Goal: Check status: Check status

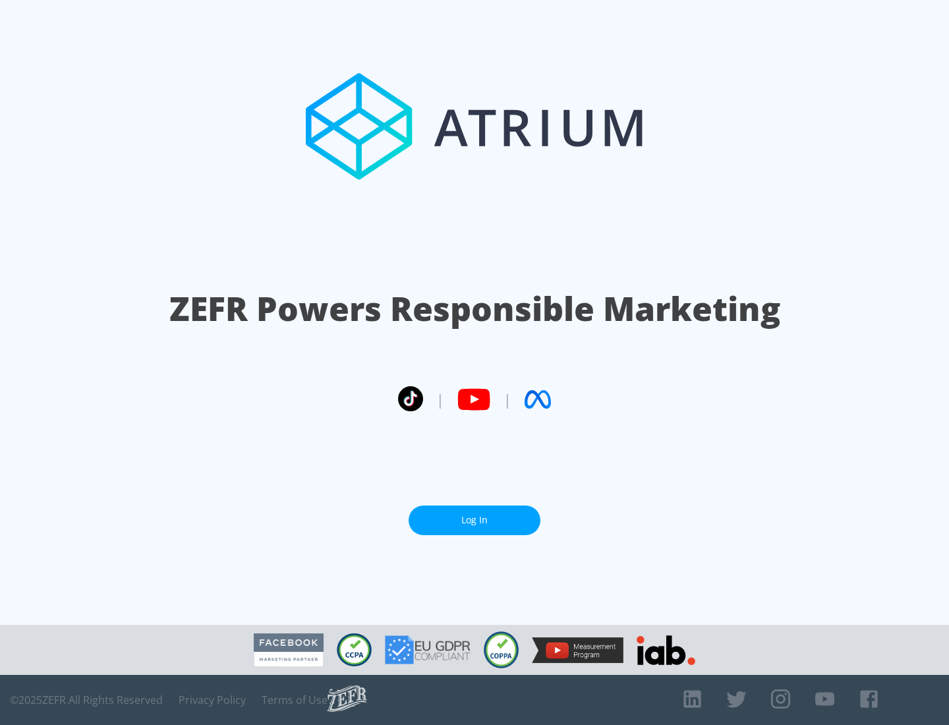
click at [475, 520] on link "Log In" at bounding box center [475, 521] width 132 height 30
